Goal: Transaction & Acquisition: Subscribe to service/newsletter

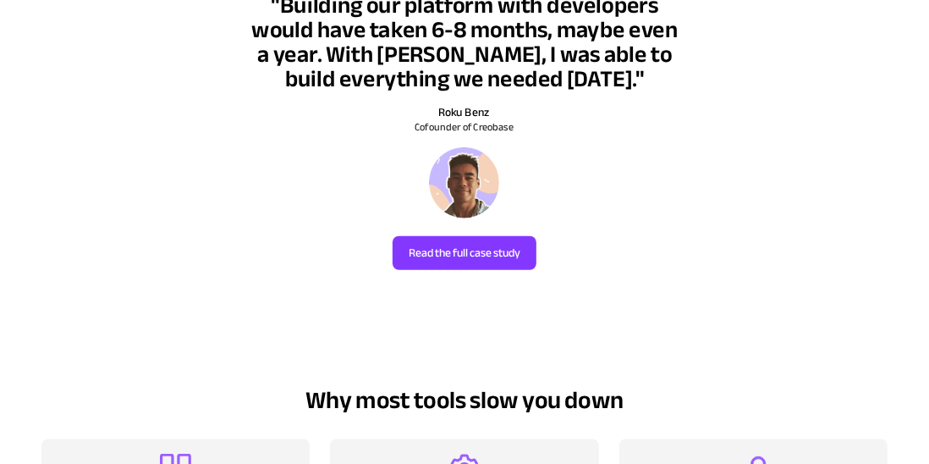
scroll to position [940, 0]
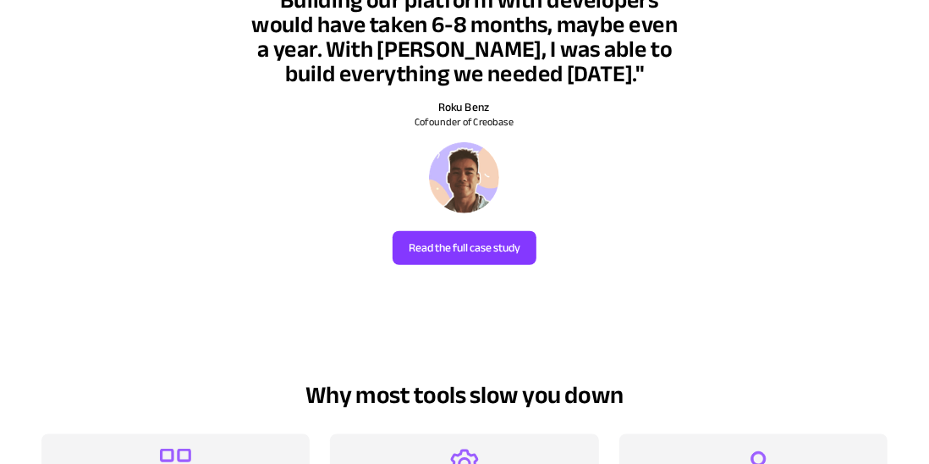
click at [502, 231] on link "Read the full case study" at bounding box center [464, 248] width 144 height 34
click at [502, 244] on div at bounding box center [464, 128] width 929 height 359
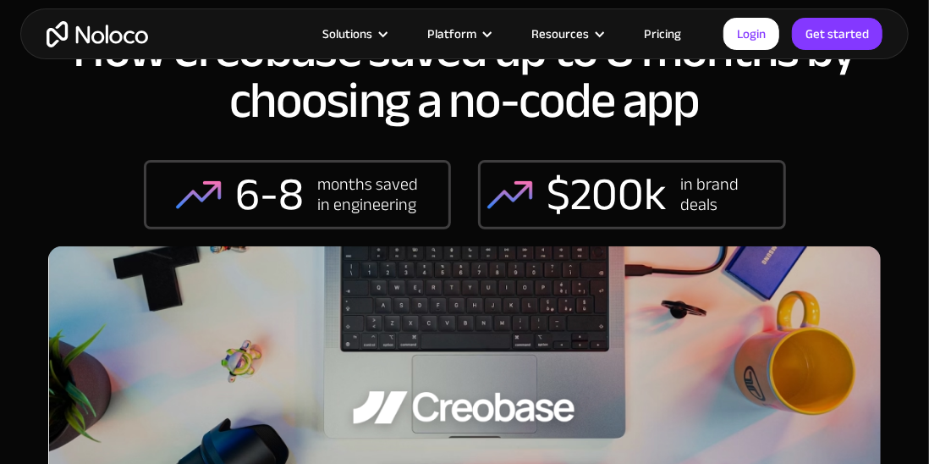
click at [705, 200] on div "in brand deals" at bounding box center [728, 194] width 96 height 41
click at [732, 195] on div "in brand deals" at bounding box center [728, 194] width 96 height 41
click at [732, 196] on div "in brand deals" at bounding box center [728, 194] width 96 height 41
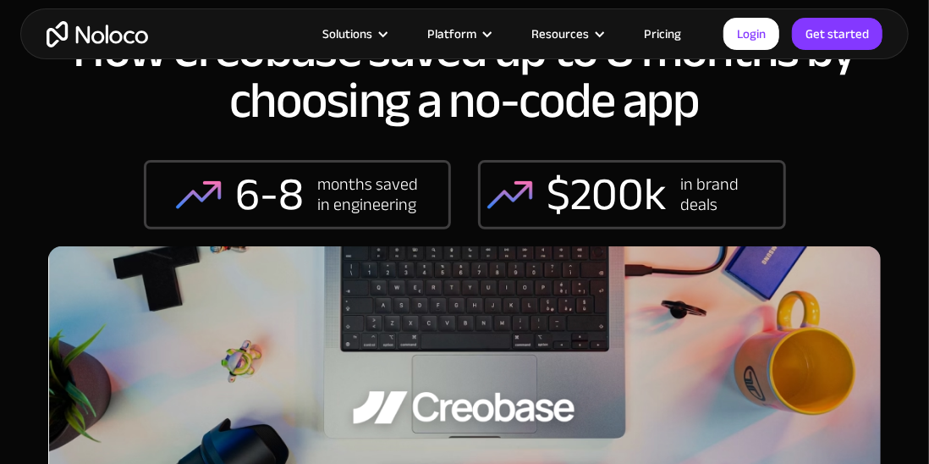
click at [732, 196] on div "in brand deals" at bounding box center [728, 194] width 96 height 41
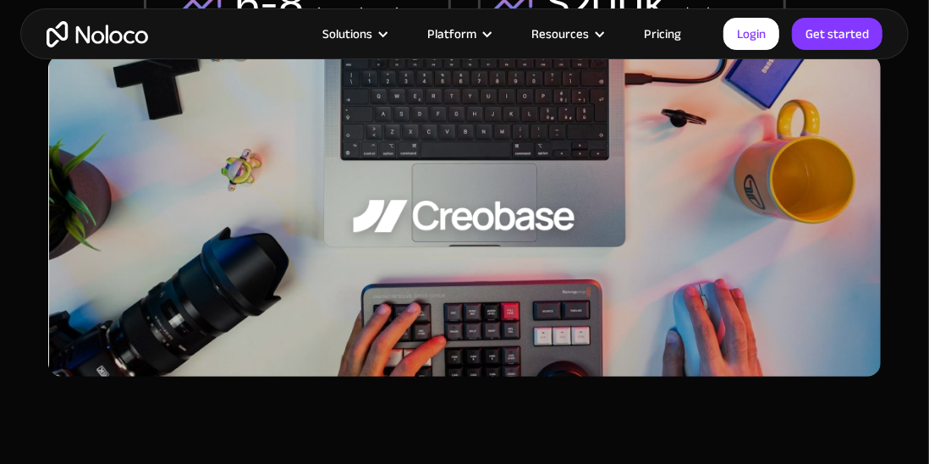
scroll to position [789, 0]
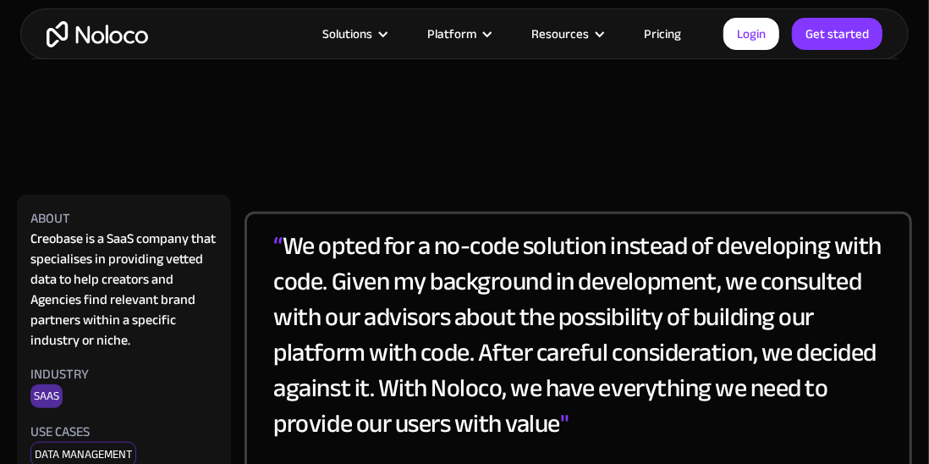
click at [842, 41] on link "Get started" at bounding box center [837, 34] width 91 height 32
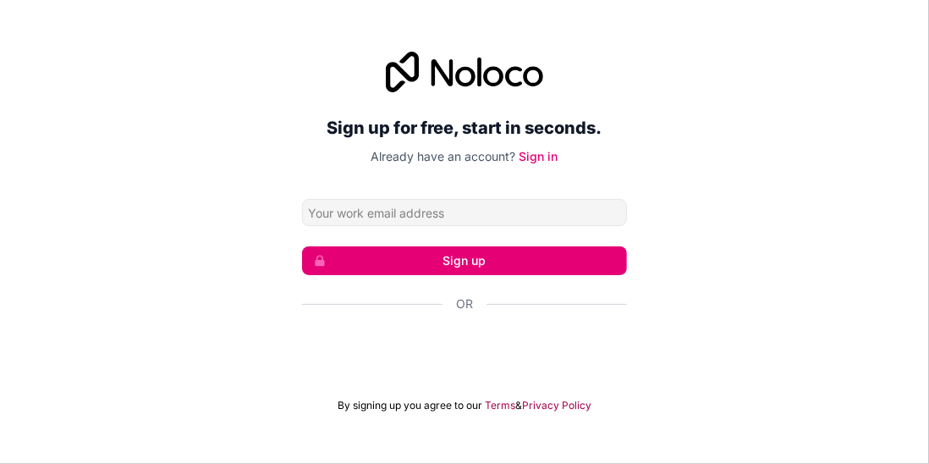
click at [537, 226] on input "Email address" at bounding box center [464, 212] width 325 height 27
click at [549, 226] on input "hawle" at bounding box center [464, 212] width 325 height 27
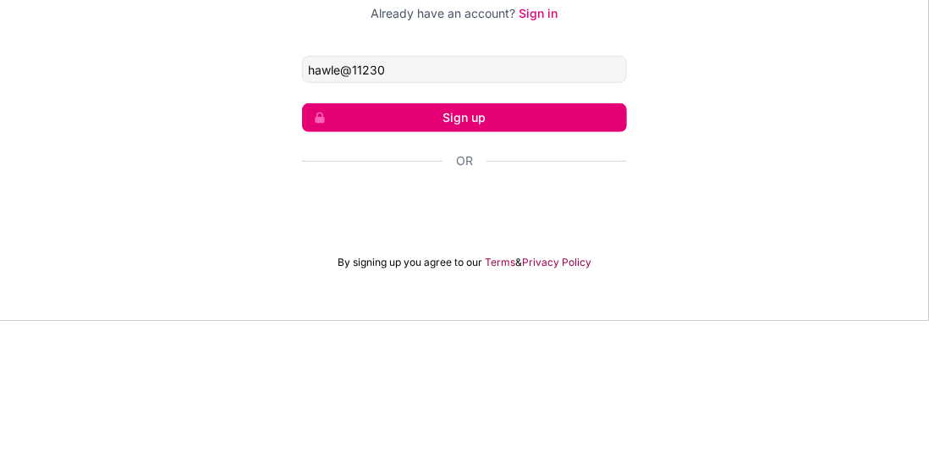
type input "hawle@11230"
click at [595, 275] on button "Sign up" at bounding box center [464, 260] width 325 height 29
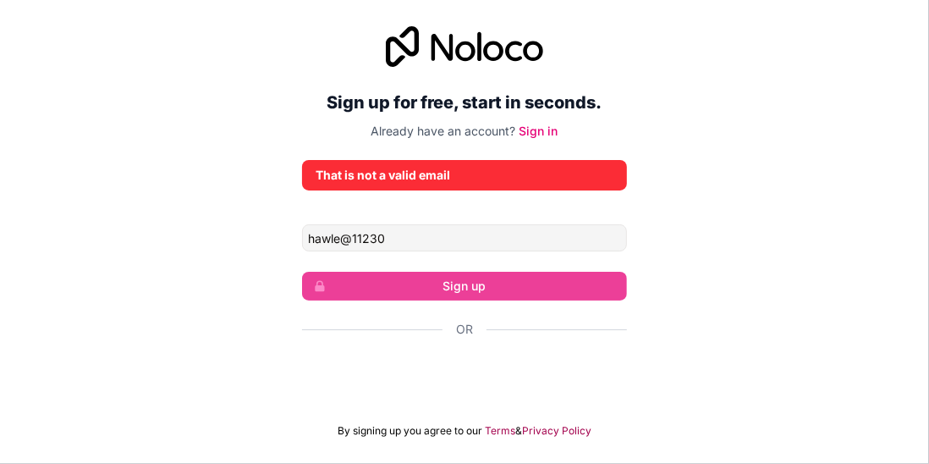
click at [595, 140] on div "Sign up for free, start in seconds. Already have an account? Sign in" at bounding box center [464, 82] width 325 height 113
